Goal: Task Accomplishment & Management: Manage account settings

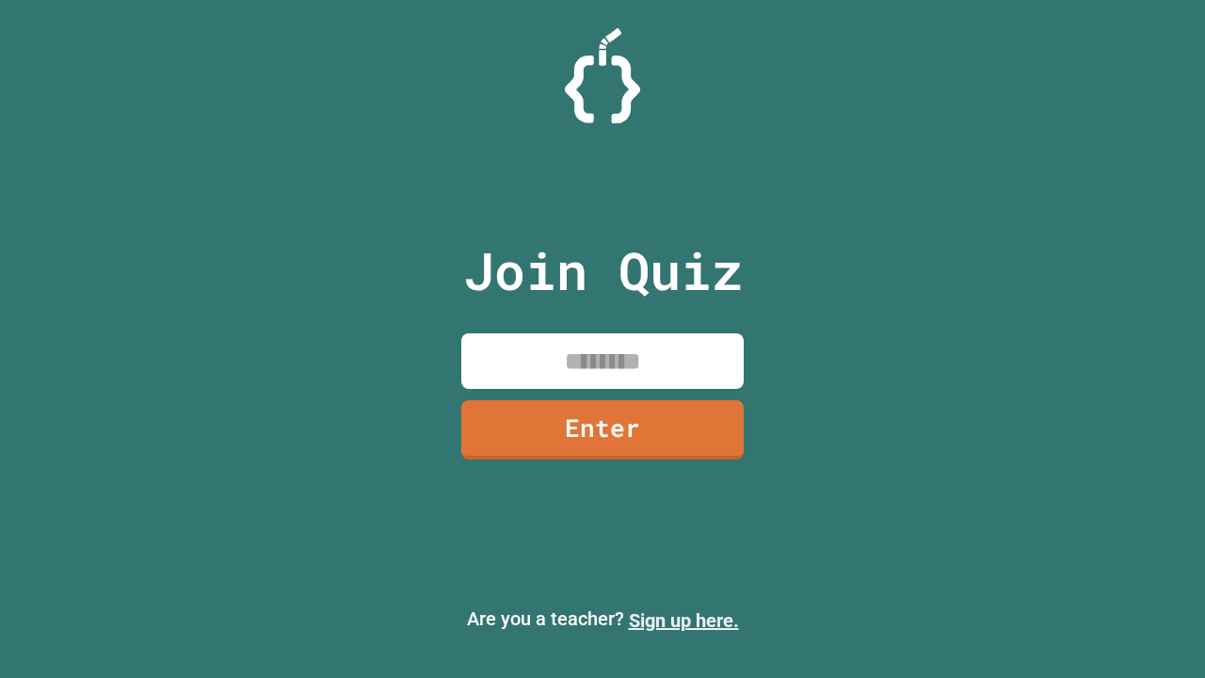
click at [684, 620] on link "Sign up here." at bounding box center [684, 620] width 110 height 23
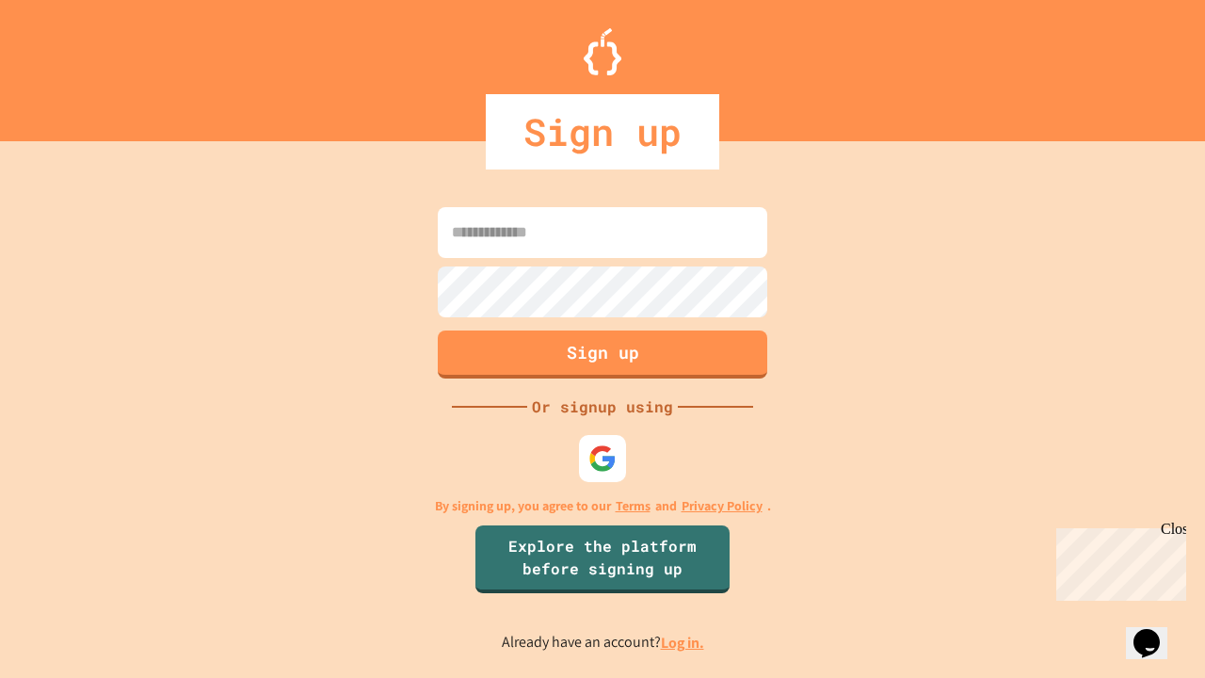
click at [684, 642] on link "Log in." at bounding box center [682, 643] width 43 height 20
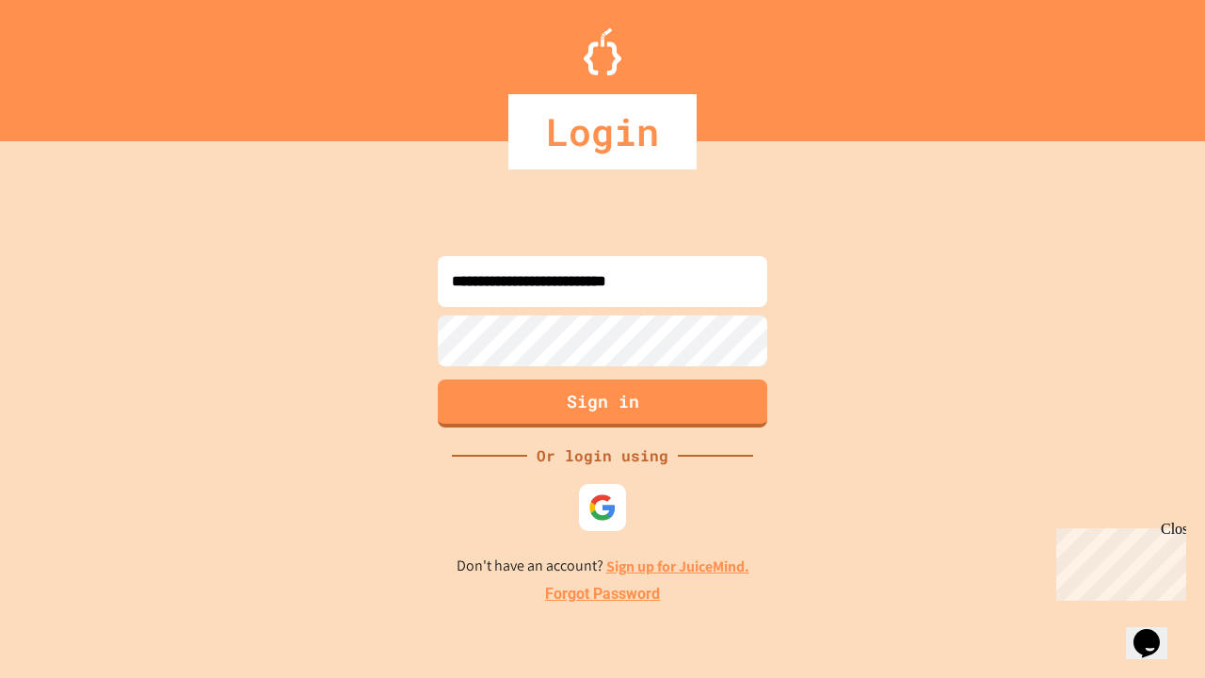
type input "**********"
